Goal: Information Seeking & Learning: Find specific fact

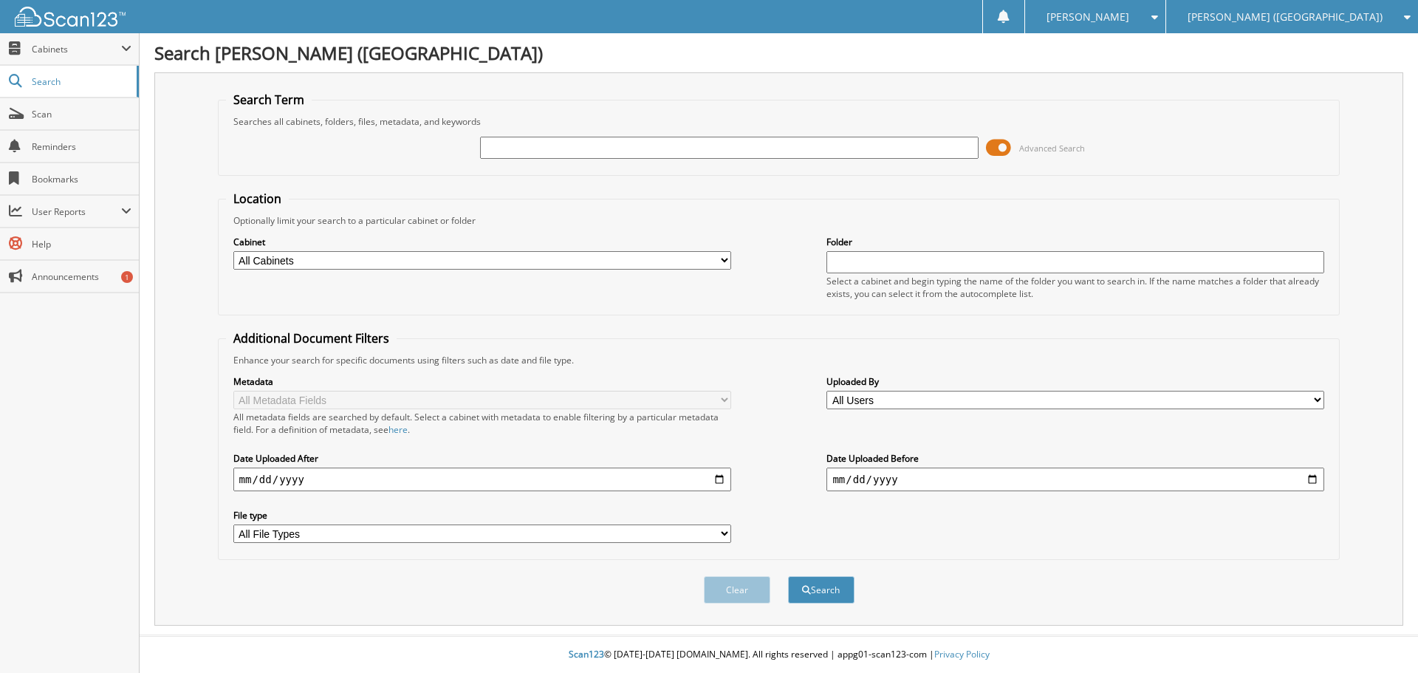
paste input "KH437555"
type input "KH437555"
click at [788, 576] on button "Search" at bounding box center [821, 589] width 66 height 27
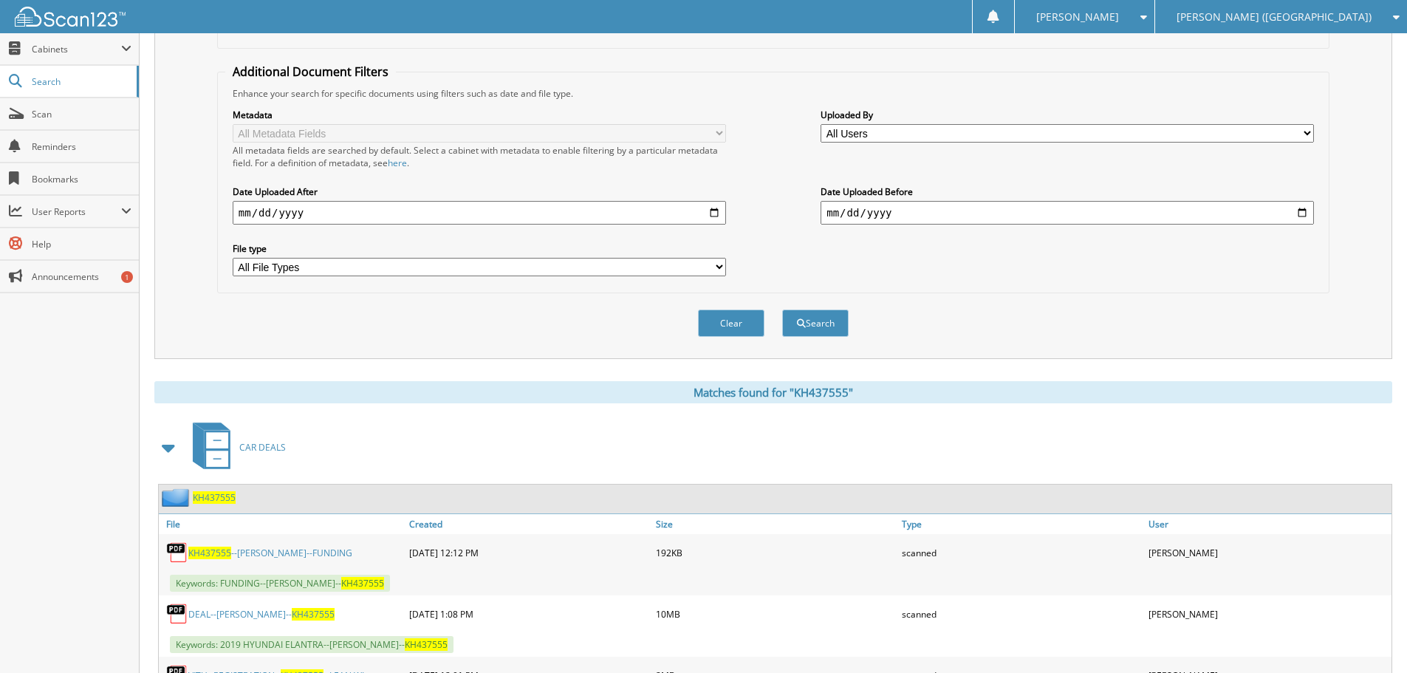
scroll to position [419, 0]
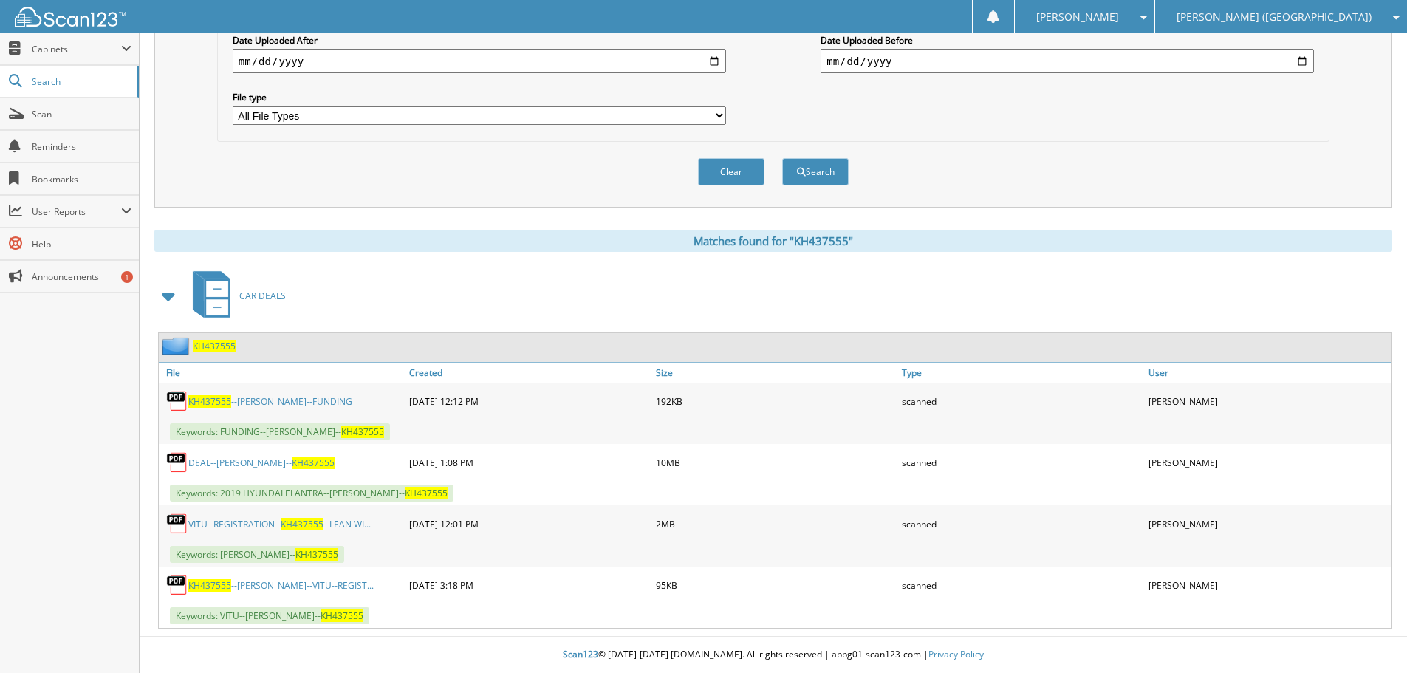
click at [271, 465] on link "DEAL--[PERSON_NAME]-- KH437555" at bounding box center [261, 462] width 146 height 13
click at [252, 587] on link "KH437555 --[PERSON_NAME]--VITU--REGIST..." at bounding box center [280, 585] width 185 height 13
click at [248, 590] on link "KH437555 --[PERSON_NAME]--VITU--REGIST..." at bounding box center [280, 585] width 185 height 13
click at [264, 520] on link "VITU--REGISTRATION-- KH437555 --LEAN WI..." at bounding box center [279, 524] width 182 height 13
